Goal: Transaction & Acquisition: Purchase product/service

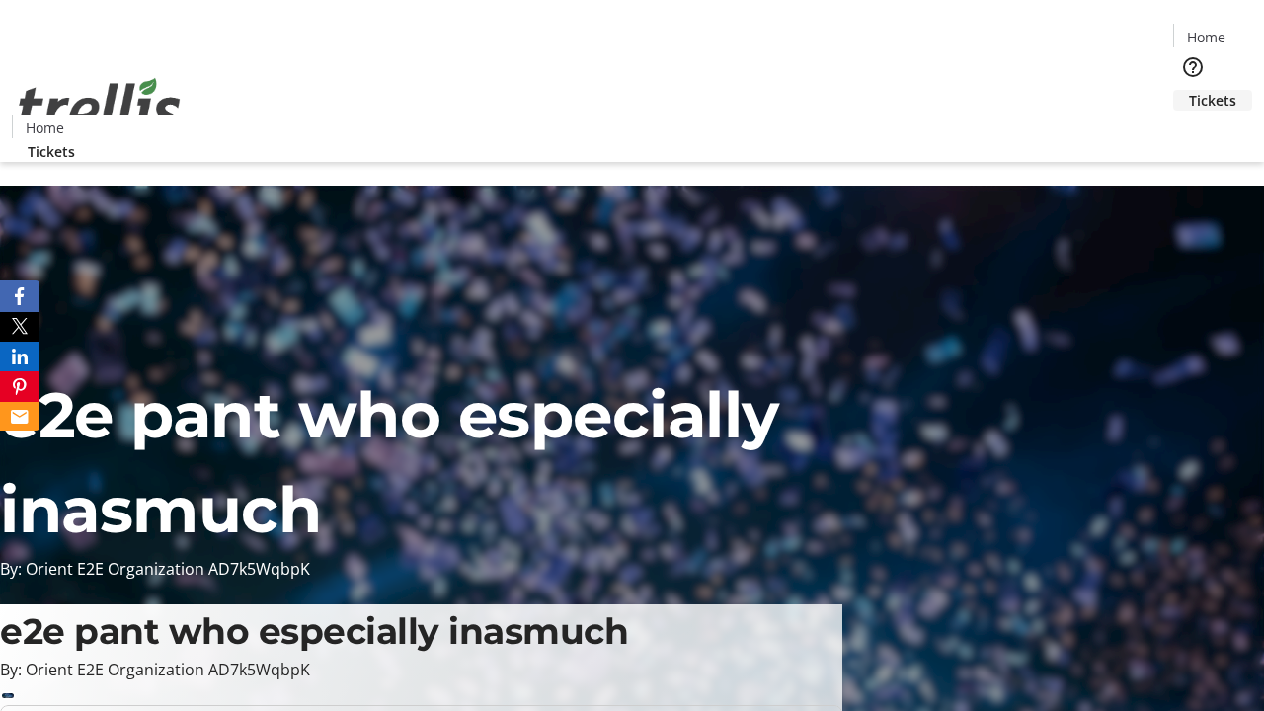
click at [1189, 90] on span "Tickets" at bounding box center [1212, 100] width 47 height 21
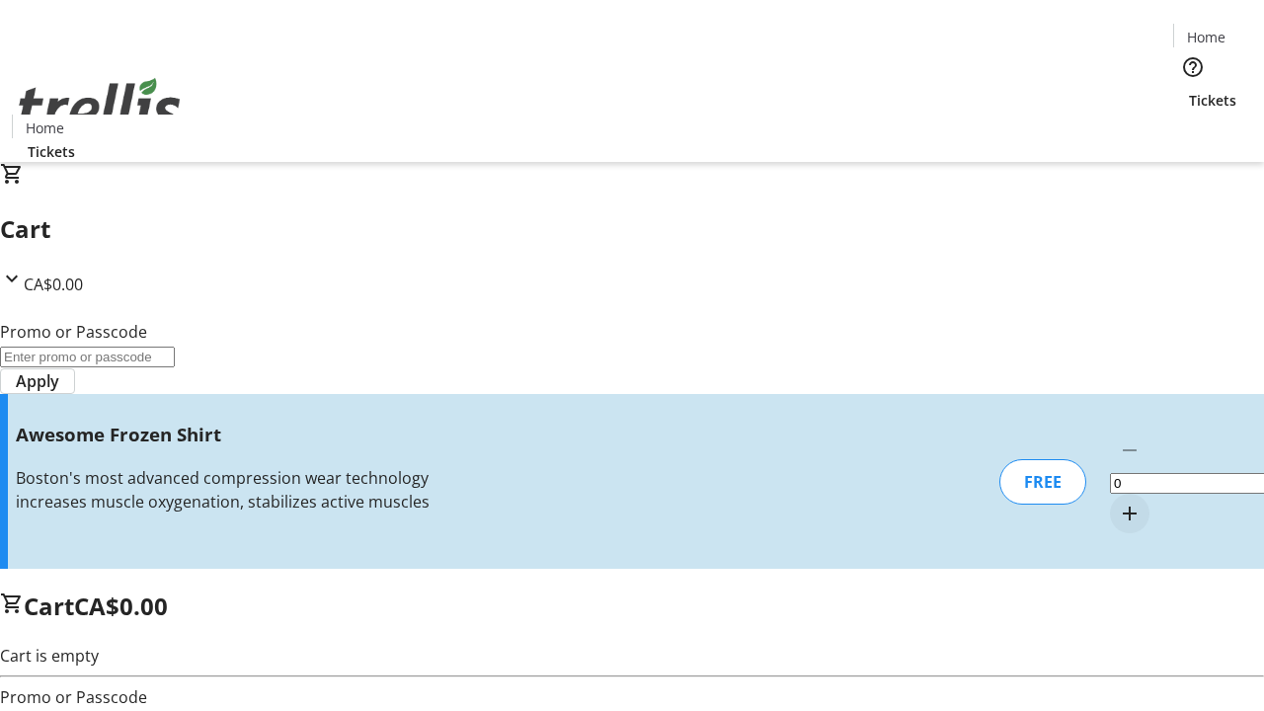
click at [1118, 502] on mat-icon "Increment by one" at bounding box center [1130, 514] width 24 height 24
type input "1"
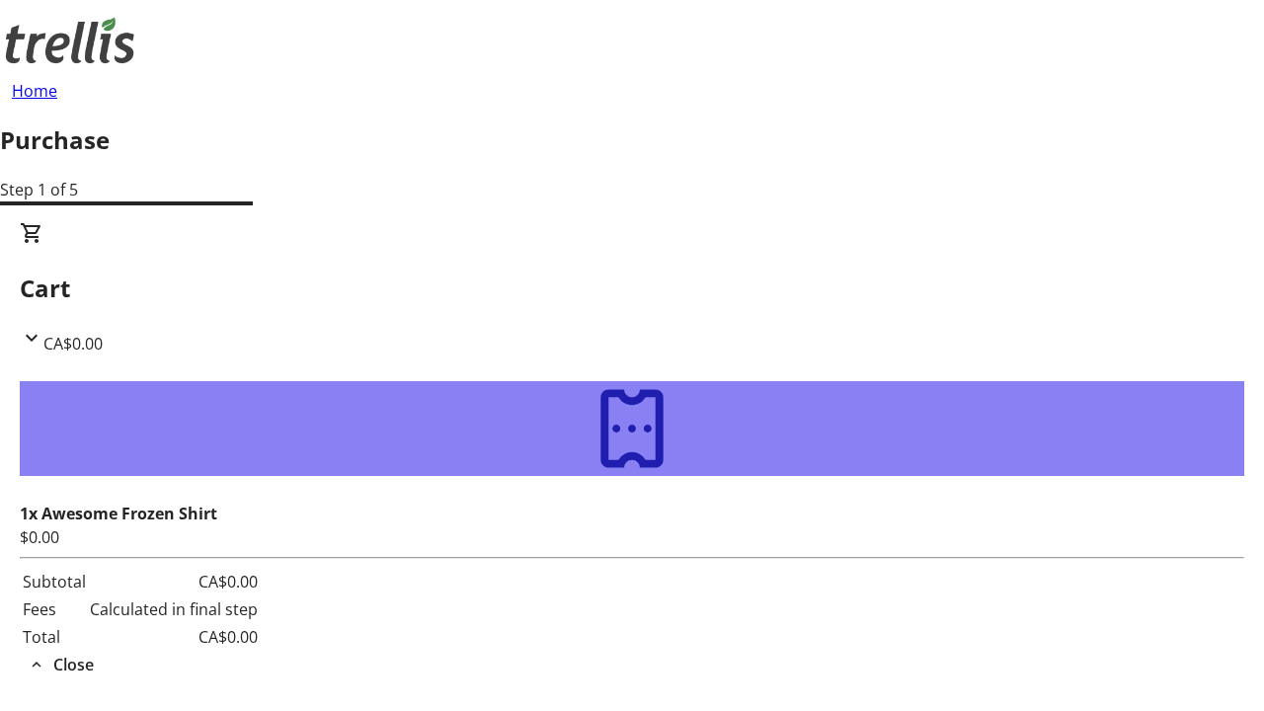
type input "[PERSON_NAME][EMAIL_ADDRESS][DOMAIN_NAME]"
type input "[PERSON_NAME]"
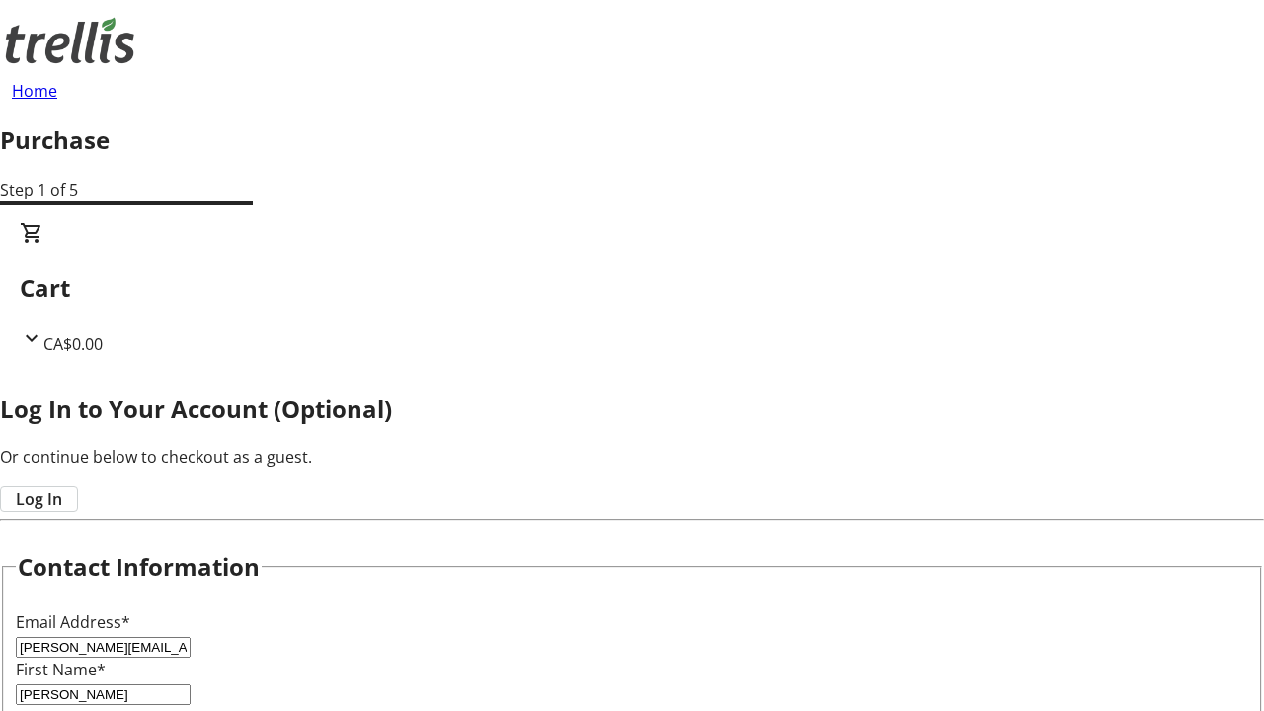
type input "Leuschke"
